Goal: Use online tool/utility: Utilize a website feature to perform a specific function

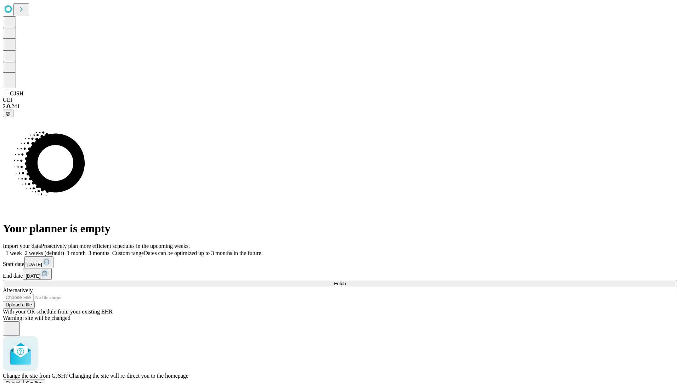
click at [43, 380] on span "Confirm" at bounding box center [34, 382] width 17 height 5
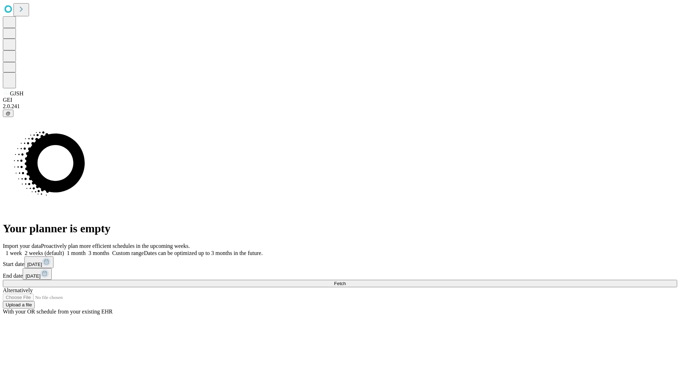
click at [86, 250] on label "1 month" at bounding box center [75, 253] width 22 height 6
click at [346, 281] on span "Fetch" at bounding box center [340, 283] width 12 height 5
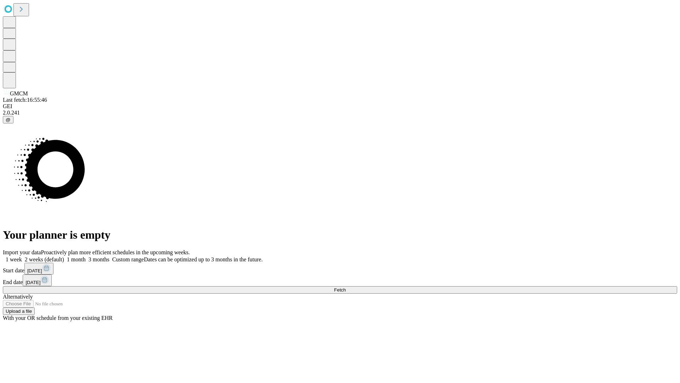
click at [86, 256] on label "1 month" at bounding box center [75, 259] width 22 height 6
click at [346, 287] on span "Fetch" at bounding box center [340, 289] width 12 height 5
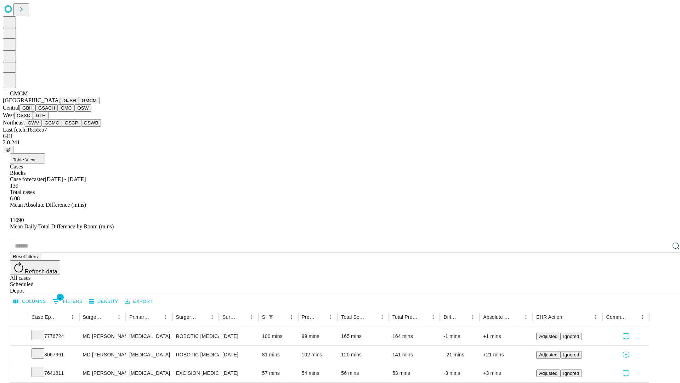
click at [35, 112] on button "GBH" at bounding box center [27, 107] width 16 height 7
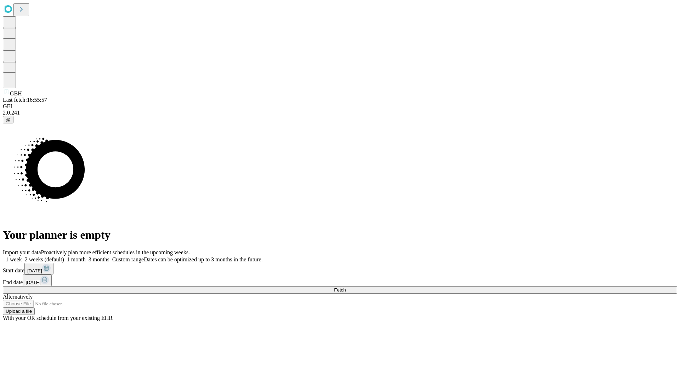
click at [346, 287] on span "Fetch" at bounding box center [340, 289] width 12 height 5
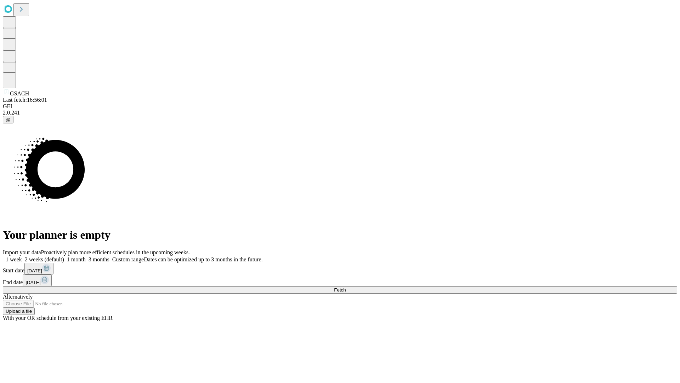
click at [86, 256] on label "1 month" at bounding box center [75, 259] width 22 height 6
click at [346, 287] on span "Fetch" at bounding box center [340, 289] width 12 height 5
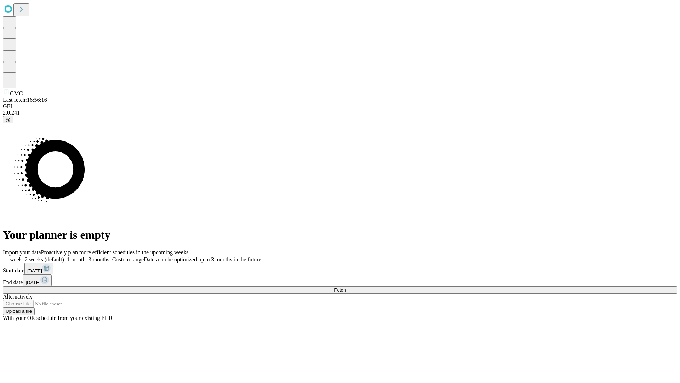
click at [86, 256] on label "1 month" at bounding box center [75, 259] width 22 height 6
click at [346, 287] on span "Fetch" at bounding box center [340, 289] width 12 height 5
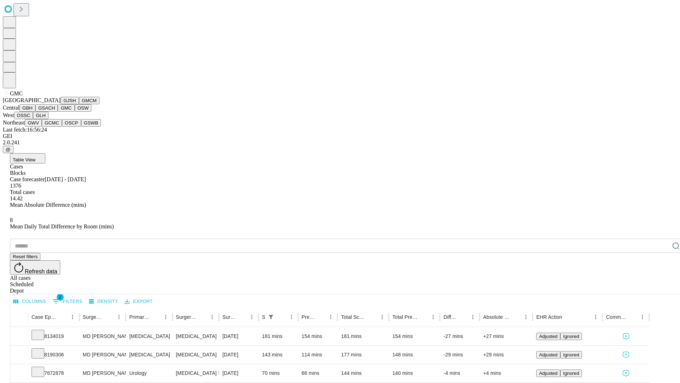
click at [75, 112] on button "OSW" at bounding box center [83, 107] width 17 height 7
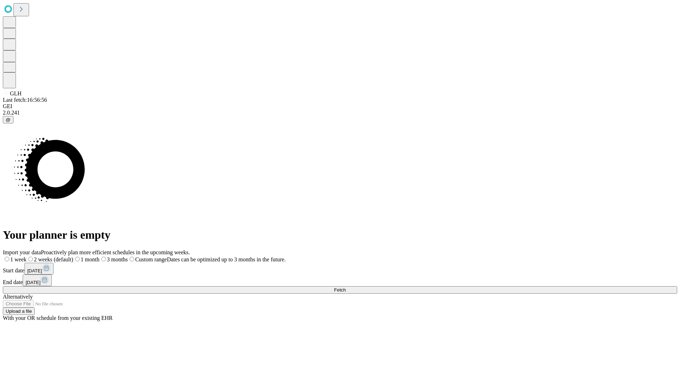
click at [100, 256] on label "1 month" at bounding box center [86, 259] width 26 height 6
click at [346, 287] on span "Fetch" at bounding box center [340, 289] width 12 height 5
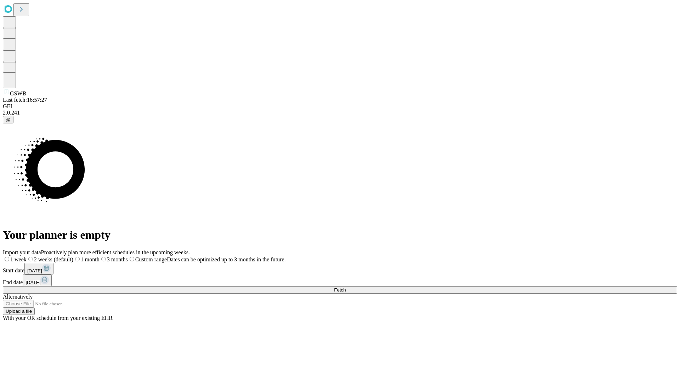
click at [100, 256] on label "1 month" at bounding box center [86, 259] width 26 height 6
click at [346, 287] on span "Fetch" at bounding box center [340, 289] width 12 height 5
